Goal: Information Seeking & Learning: Learn about a topic

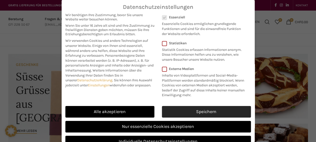
click at [182, 112] on link "Speichern" at bounding box center [206, 112] width 89 height 12
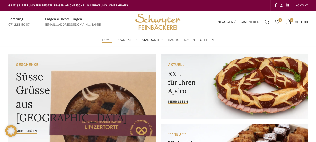
click at [176, 42] on link "Häufige Fragen" at bounding box center [181, 40] width 27 height 10
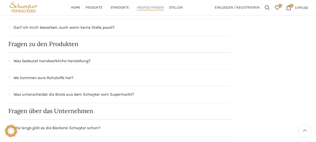
scroll to position [299, 0]
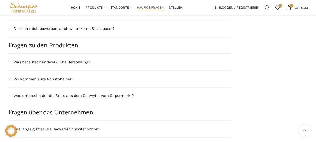
click at [14, 27] on span "Darf ich mich bewerben, auch wenn keine Stelle passt?" at bounding box center [64, 28] width 101 height 7
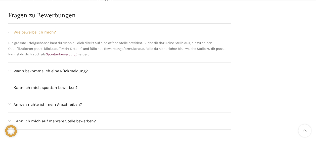
scroll to position [495, 0]
click at [12, 83] on div "Kann ich mich spontan bewerben?" at bounding box center [119, 87] width 223 height 17
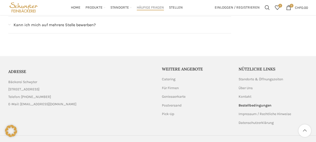
scroll to position [587, 0]
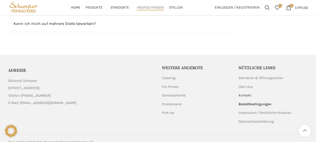
click at [249, 93] on link "Kontakt" at bounding box center [244, 95] width 13 height 5
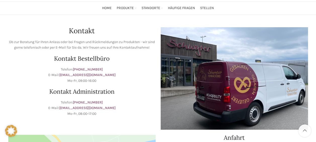
scroll to position [32, 0]
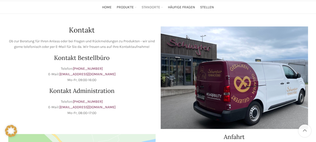
click at [152, 6] on span "Standorte" at bounding box center [150, 7] width 19 height 5
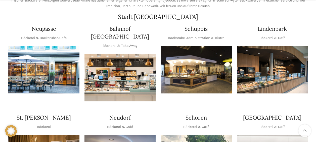
scroll to position [105, 0]
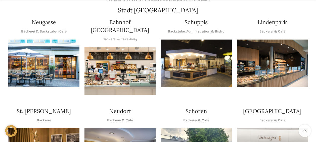
click at [21, 113] on div "St. [PERSON_NAME] Bäckerei" at bounding box center [43, 115] width 71 height 16
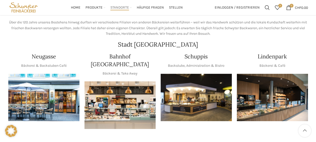
scroll to position [68, 0]
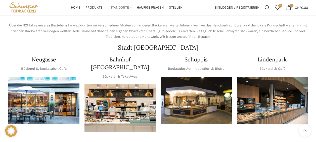
click at [278, 92] on img "1 / 1" at bounding box center [272, 100] width 71 height 47
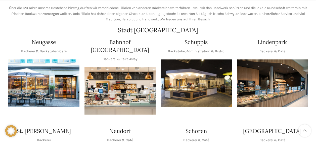
scroll to position [100, 0]
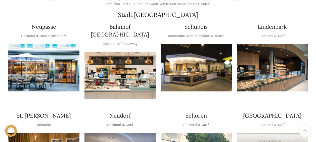
click at [26, 90] on img "1 / 1" at bounding box center [43, 67] width 71 height 47
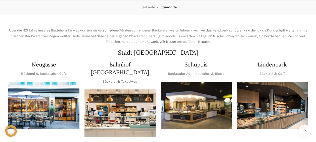
scroll to position [66, 0]
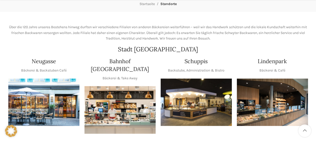
click at [284, 108] on img "1 / 1" at bounding box center [272, 101] width 71 height 47
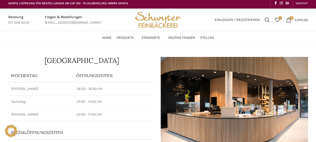
scroll to position [1, 0]
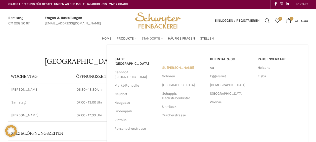
click at [171, 65] on link "St. [PERSON_NAME]" at bounding box center [183, 67] width 43 height 9
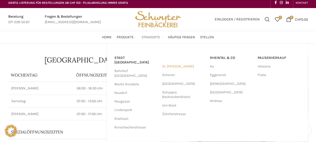
scroll to position [0, 0]
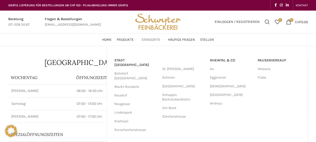
click at [150, 40] on span "Standorte" at bounding box center [150, 39] width 19 height 5
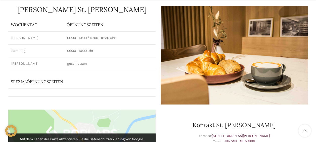
scroll to position [54, 0]
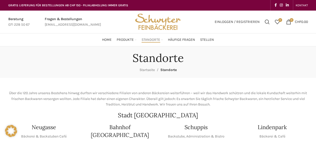
click at [151, 40] on span "Standorte" at bounding box center [150, 39] width 19 height 5
click at [154, 40] on span "Standorte" at bounding box center [150, 39] width 19 height 5
click at [162, 39] on link "Standorte" at bounding box center [151, 40] width 21 height 10
click at [159, 39] on span "Standorte" at bounding box center [150, 39] width 19 height 5
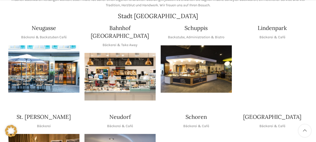
scroll to position [131, 0]
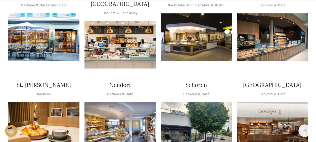
click at [262, 46] on img "1 / 1" at bounding box center [272, 36] width 71 height 47
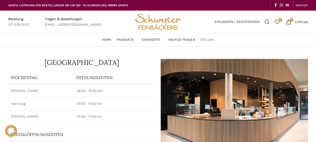
click at [205, 40] on span "Stellen" at bounding box center [207, 39] width 14 height 5
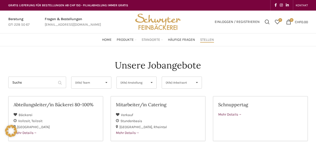
click at [155, 41] on span "Standorte" at bounding box center [150, 39] width 19 height 5
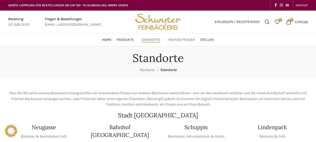
click at [182, 38] on span "Häufige Fragen" at bounding box center [181, 39] width 27 height 5
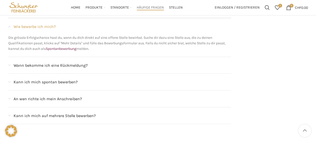
scroll to position [483, 0]
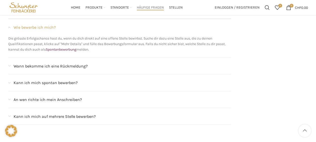
click at [81, 84] on div "Kann ich mich spontan bewerben?" at bounding box center [119, 82] width 223 height 17
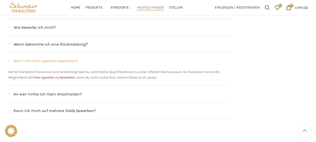
click at [99, 108] on div "Kann ich mich auf mehrere Stelle bewerben?" at bounding box center [122, 110] width 217 height 7
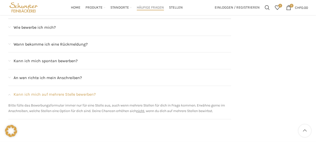
click at [76, 75] on span "An wen richte ich mein Anschreiben?" at bounding box center [48, 77] width 68 height 7
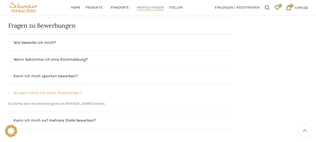
scroll to position [468, 0]
click at [80, 56] on span "Wann bekomme ich eine Rückmeldung?" at bounding box center [51, 59] width 74 height 7
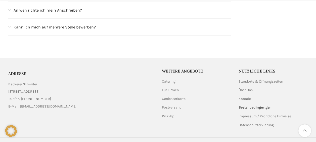
scroll to position [582, 0]
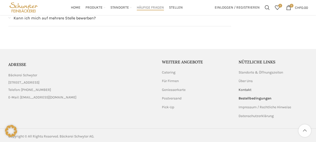
click at [249, 88] on link "Kontakt" at bounding box center [244, 89] width 13 height 5
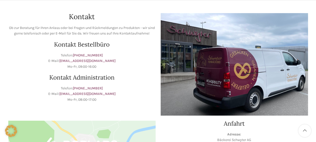
scroll to position [45, 0]
